Goal: Check status: Check status

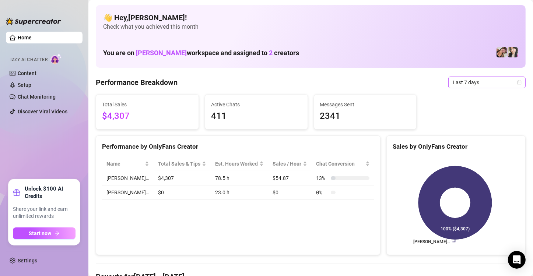
click at [518, 87] on div "Last 7 days" at bounding box center [486, 83] width 77 height 12
click at [513, 85] on span "Last 7 days" at bounding box center [486, 82] width 68 height 11
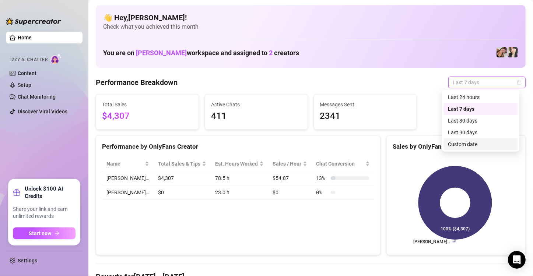
click at [465, 146] on div "Custom date" at bounding box center [480, 144] width 66 height 8
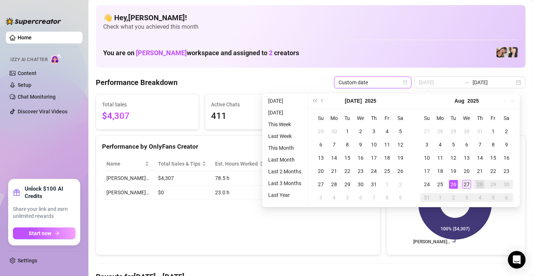
type input "[DATE]"
click at [465, 185] on div "27" at bounding box center [466, 184] width 9 height 9
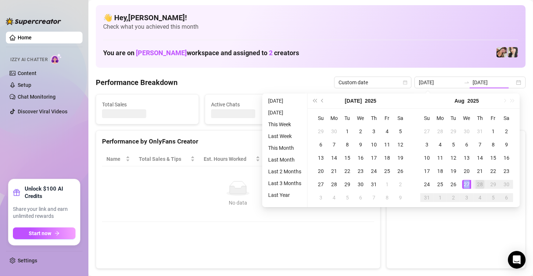
type input "[DATE]"
